Goal: Find specific page/section: Find specific page/section

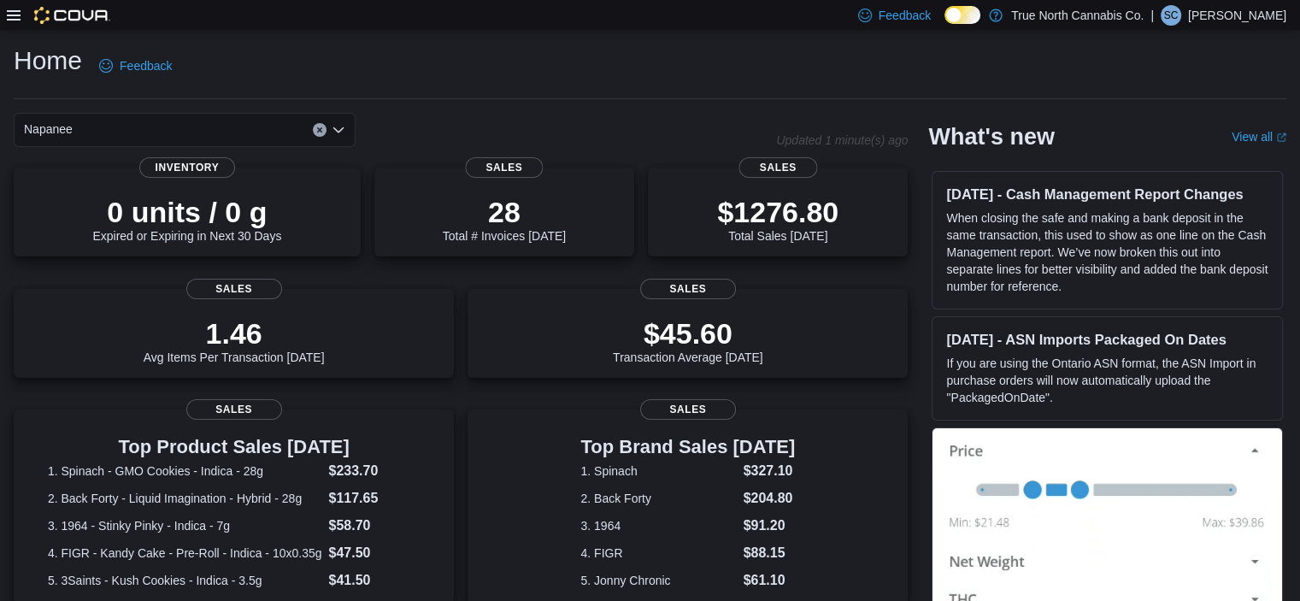
click at [19, 18] on icon at bounding box center [14, 16] width 14 height 14
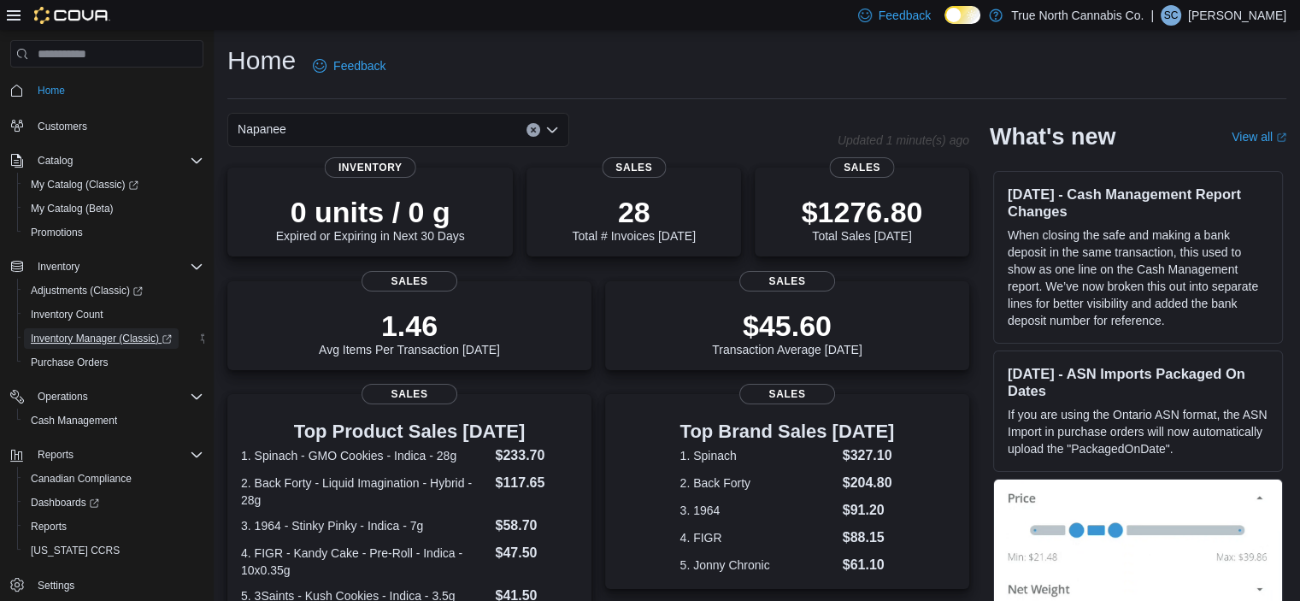
click at [112, 339] on span "Inventory Manager (Classic)" at bounding box center [101, 339] width 141 height 14
